Goal: Information Seeking & Learning: Check status

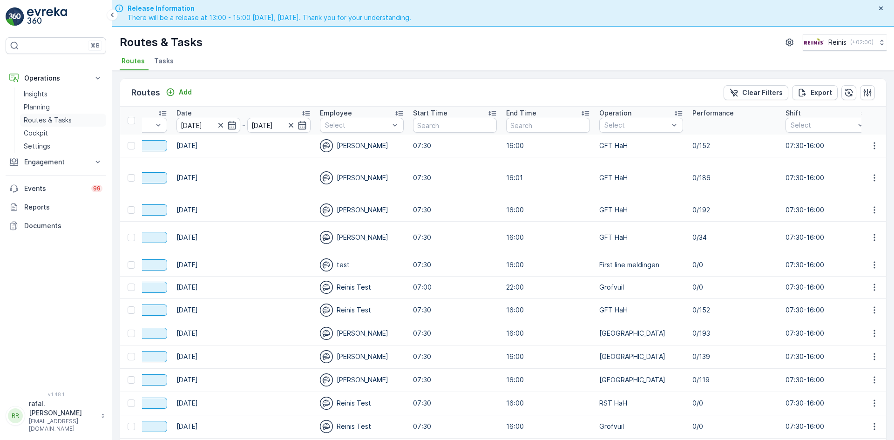
click at [52, 115] on p "Routes & Tasks" at bounding box center [48, 119] width 48 height 9
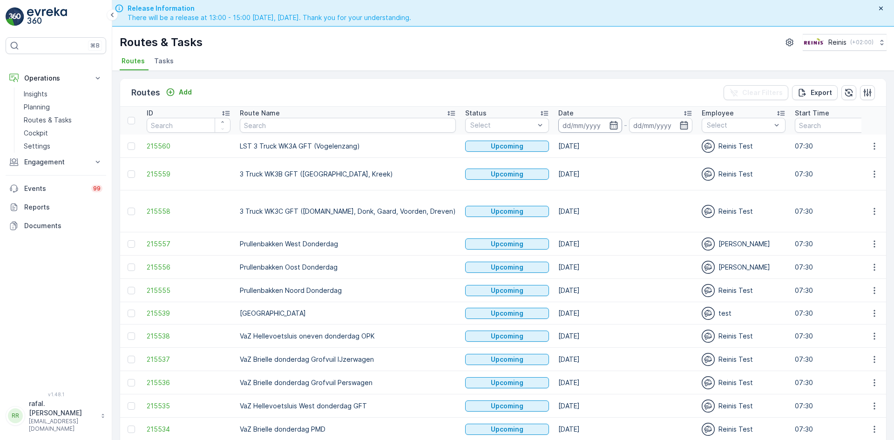
click at [558, 126] on input at bounding box center [590, 125] width 64 height 15
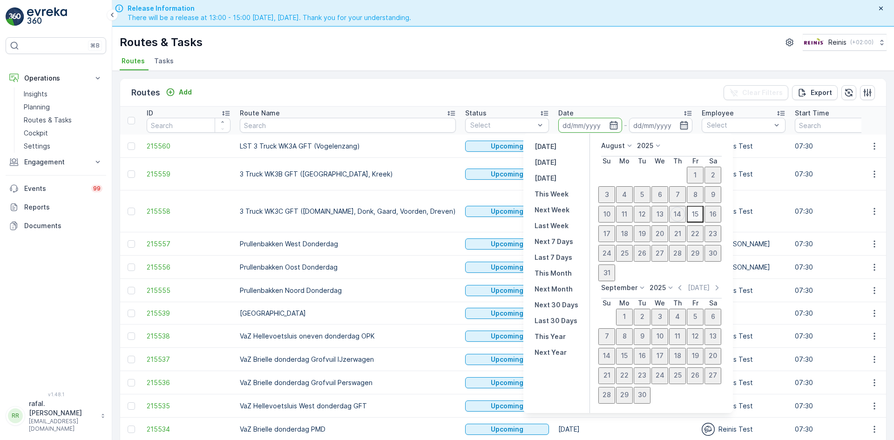
click at [691, 219] on div "15" at bounding box center [695, 214] width 15 height 15
type input "[DATE]"
click at [691, 219] on div "15" at bounding box center [695, 214] width 15 height 15
type input "[DATE]"
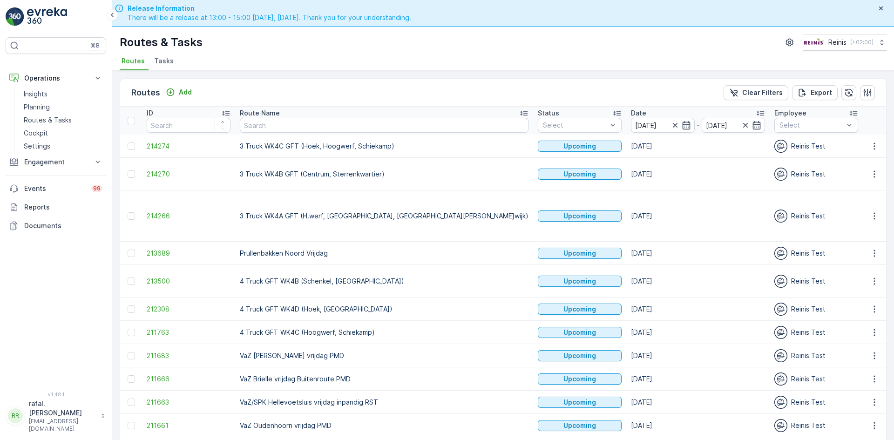
click at [519, 110] on icon at bounding box center [523, 112] width 9 height 9
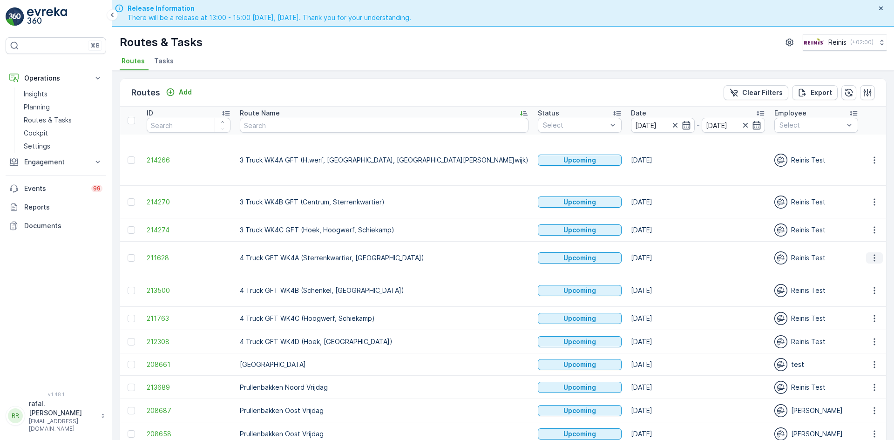
click at [870, 253] on icon "button" at bounding box center [874, 257] width 9 height 9
click at [858, 249] on span "See More Details" at bounding box center [842, 258] width 32 height 19
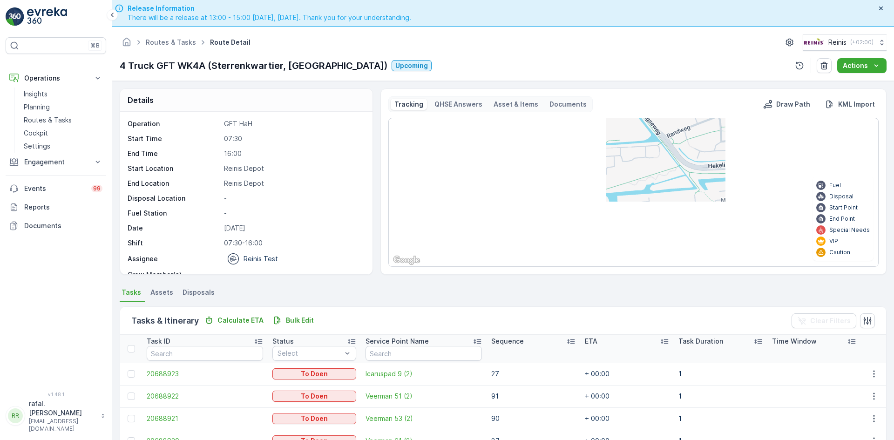
drag, startPoint x: 607, startPoint y: 237, endPoint x: 609, endPoint y: 189, distance: 48.5
click at [611, 185] on div "4 2 2 2 2 2 2 3 2 2 3 2 2 2 5 4 3 2 2 2 3 4 2 2 3 2 16 17 15 14 40 32 34 22 37 …" at bounding box center [633, 192] width 489 height 148
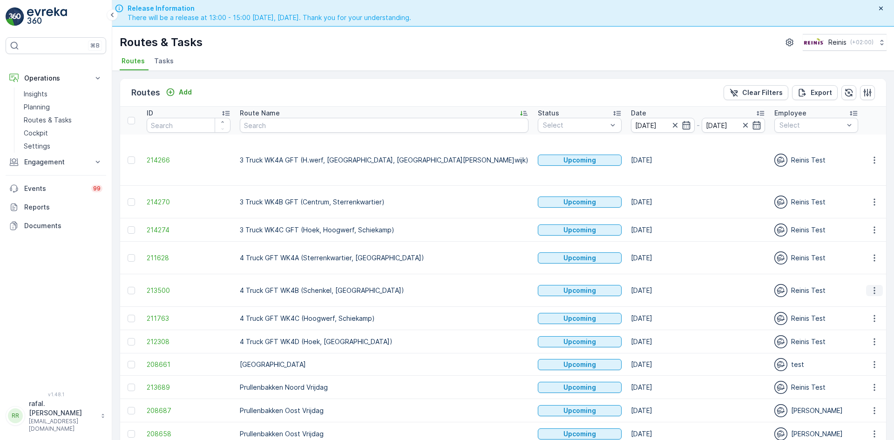
click at [873, 286] on icon "button" at bounding box center [874, 290] width 9 height 9
click at [858, 278] on span "See More Details" at bounding box center [842, 286] width 32 height 19
click at [870, 314] on icon "button" at bounding box center [874, 318] width 9 height 9
click at [858, 300] on span "See More Details" at bounding box center [842, 309] width 32 height 19
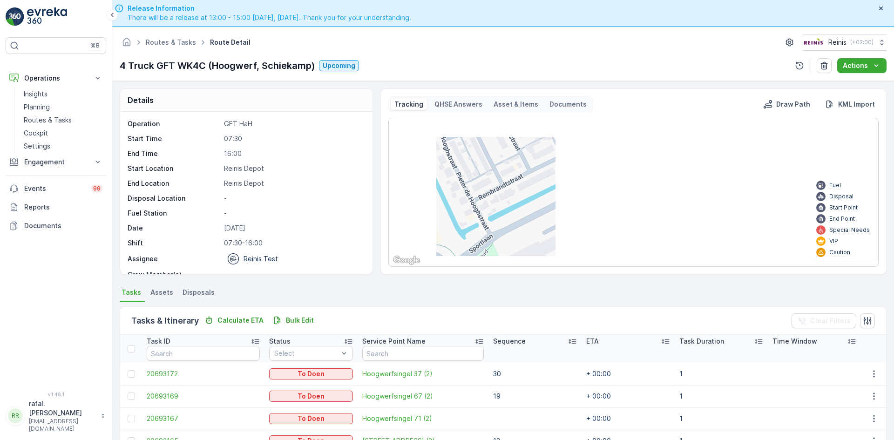
drag, startPoint x: 717, startPoint y: 172, endPoint x: 543, endPoint y: 217, distance: 179.9
click at [543, 217] on div "2 2 2 3 3 9 22 52 50 40 12 59 66 77 86 30 1 2 7 8 20 10 6 5 3 4 35 28 29 23 24 …" at bounding box center [633, 192] width 489 height 148
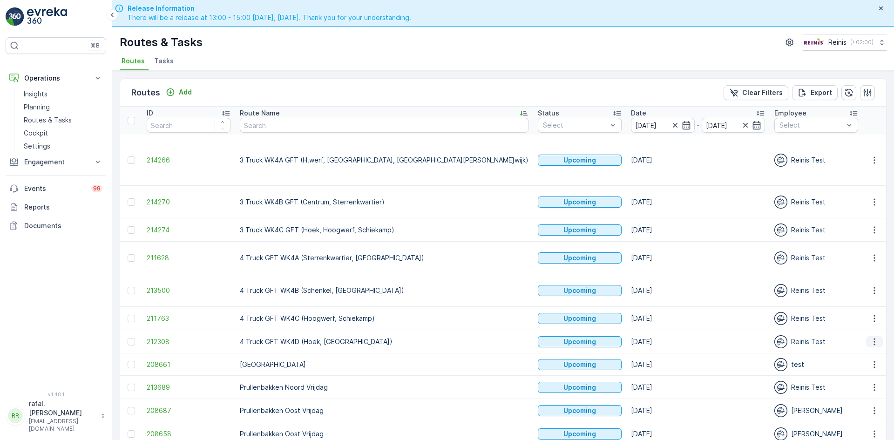
click at [871, 337] on icon "button" at bounding box center [874, 341] width 9 height 9
click at [858, 327] on span "See More Details" at bounding box center [842, 332] width 32 height 19
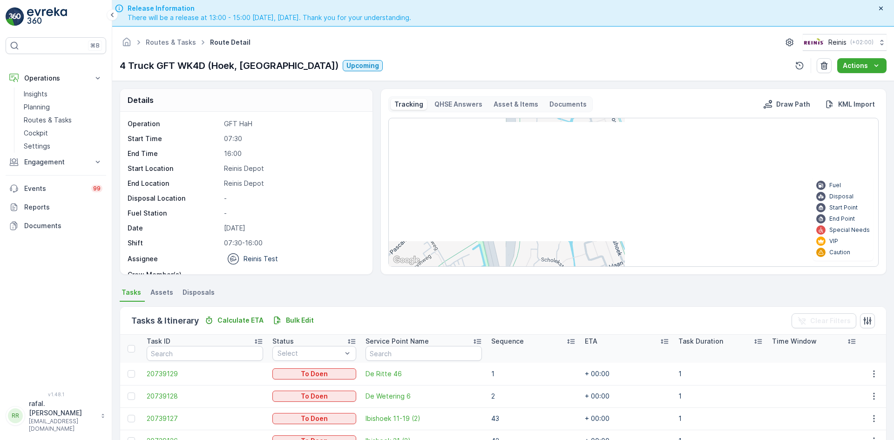
drag, startPoint x: 668, startPoint y: 210, endPoint x: 584, endPoint y: 109, distance: 131.3
click at [584, 109] on div "Tracking QHSE Answers Asset & Items Documents Draw Path KML Import 2 3 2 2 2 3 …" at bounding box center [633, 181] width 490 height 170
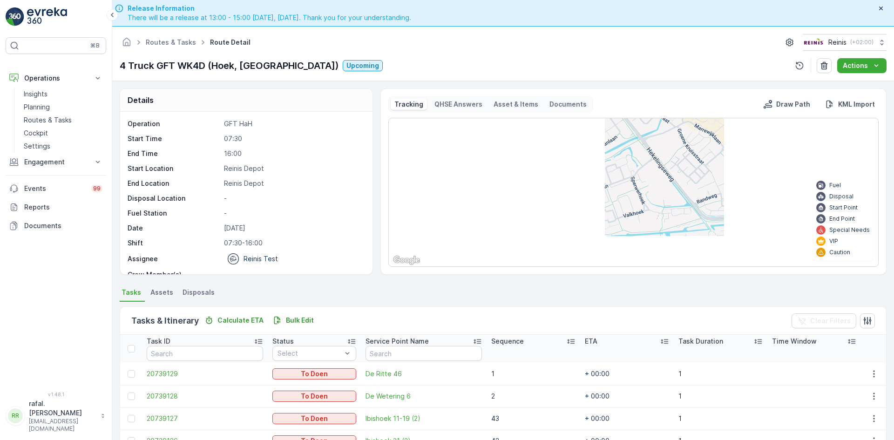
drag, startPoint x: 672, startPoint y: 226, endPoint x: 578, endPoint y: 252, distance: 97.7
click at [578, 252] on div "5 2 7 2 3 2 2 5 5 3 3 2 3 4 7 9 6 2 5 7 3 8 2 6 5 107 106 73 103 84 1 72 67 16 …" at bounding box center [633, 192] width 489 height 148
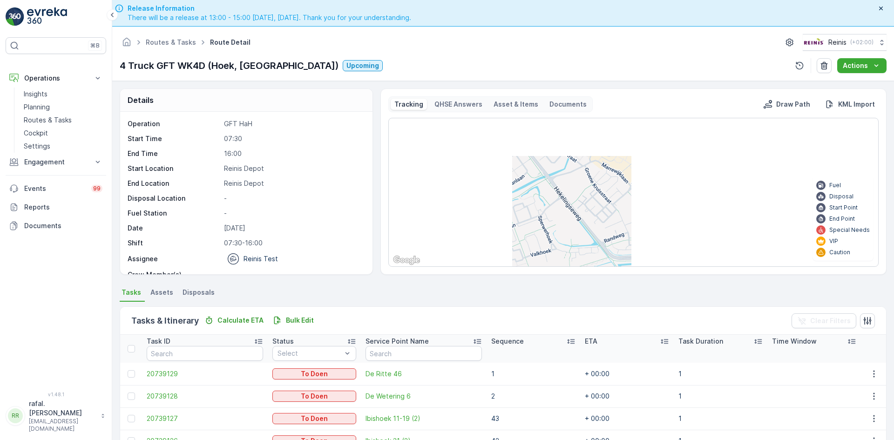
drag, startPoint x: 674, startPoint y: 203, endPoint x: 663, endPoint y: 220, distance: 20.9
click at [663, 220] on div "5 2 7 2 3 2 2 5 5 3 3 2 3 4 7 9 6 2 5 7 3 8 2 6 5 107 106 73 103 84 1 72 67 16 …" at bounding box center [633, 192] width 489 height 148
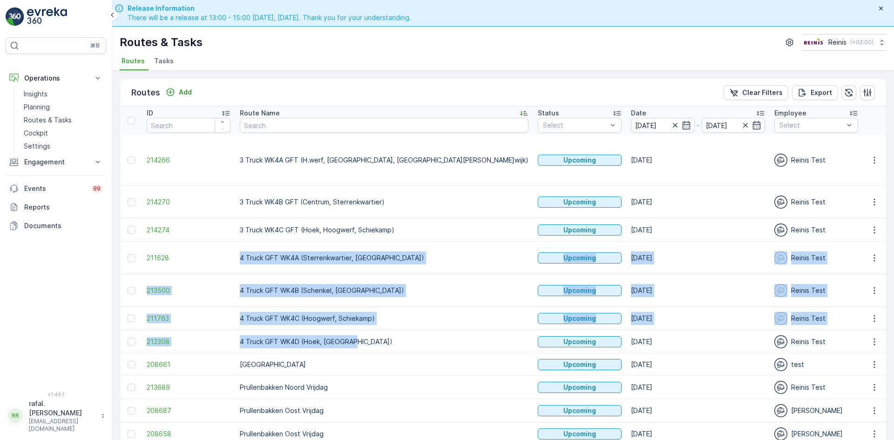
drag, startPoint x: 365, startPoint y: 313, endPoint x: 238, endPoint y: 234, distance: 149.7
click at [377, 330] on td "4 Truck GFT WK4D (Hoek, [GEOGRAPHIC_DATA])" at bounding box center [384, 341] width 298 height 23
